Goal: Task Accomplishment & Management: Manage account settings

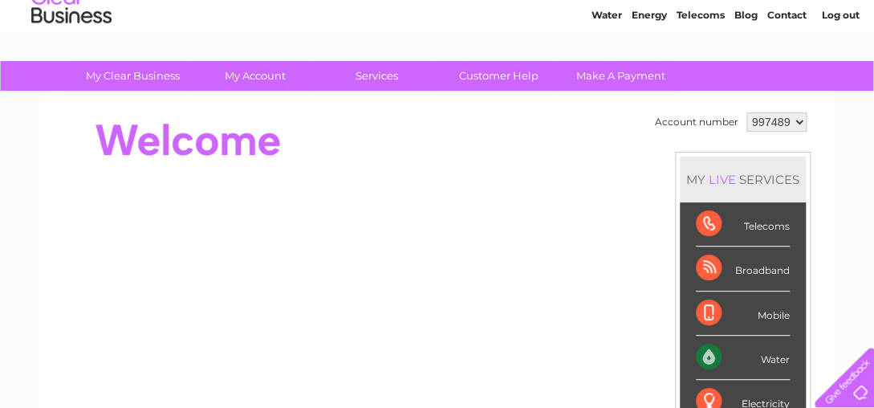
scroll to position [58, 0]
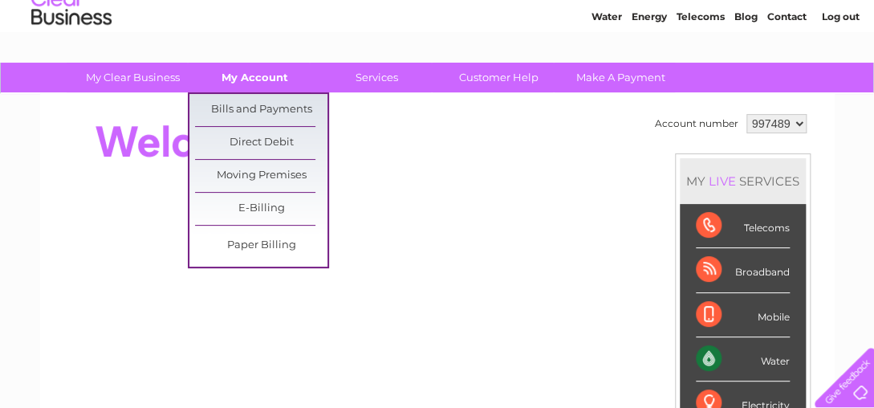
click at [254, 76] on link "My Account" at bounding box center [255, 78] width 132 height 30
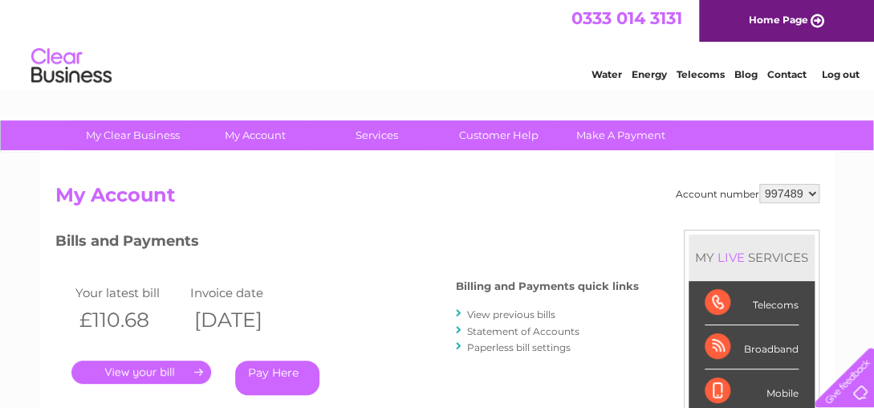
click at [181, 366] on link "." at bounding box center [141, 371] width 140 height 23
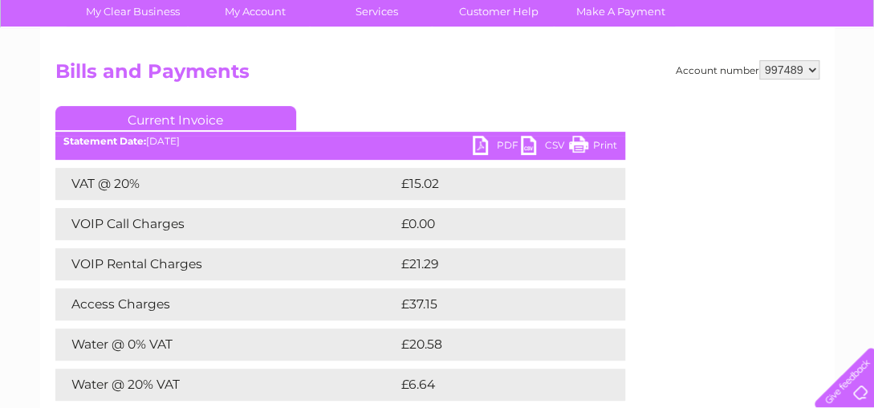
scroll to position [100, 0]
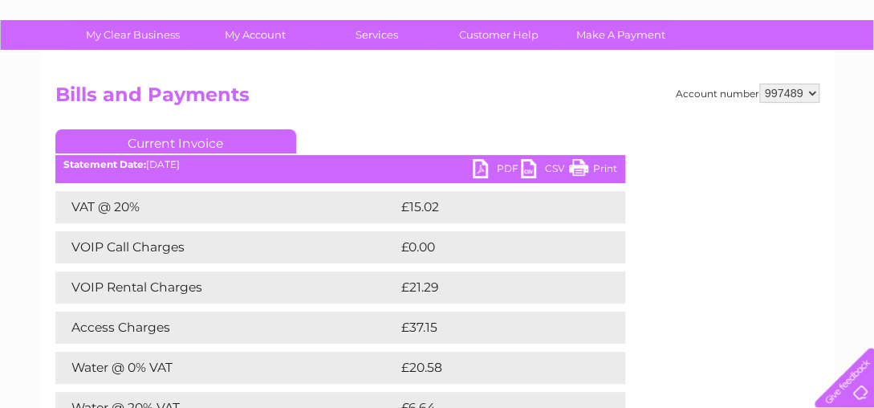
drag, startPoint x: 580, startPoint y: 161, endPoint x: 232, endPoint y: 320, distance: 382.2
click at [580, 161] on link "Print" at bounding box center [593, 170] width 48 height 23
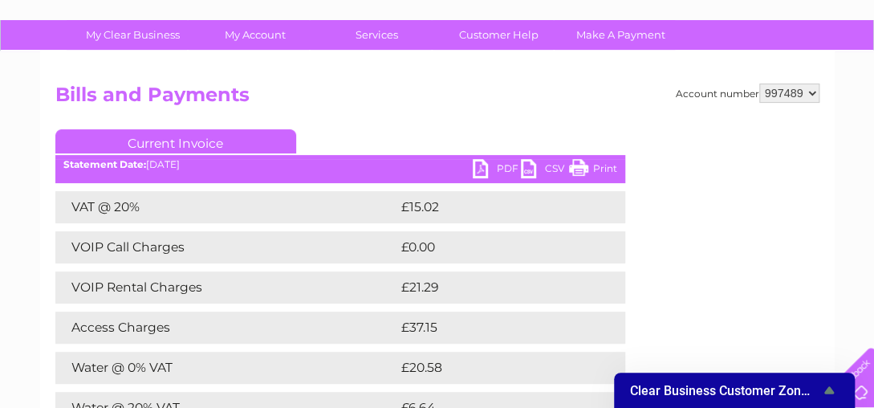
click at [493, 170] on link "PDF" at bounding box center [497, 170] width 48 height 23
